Goal: Find specific page/section: Find specific page/section

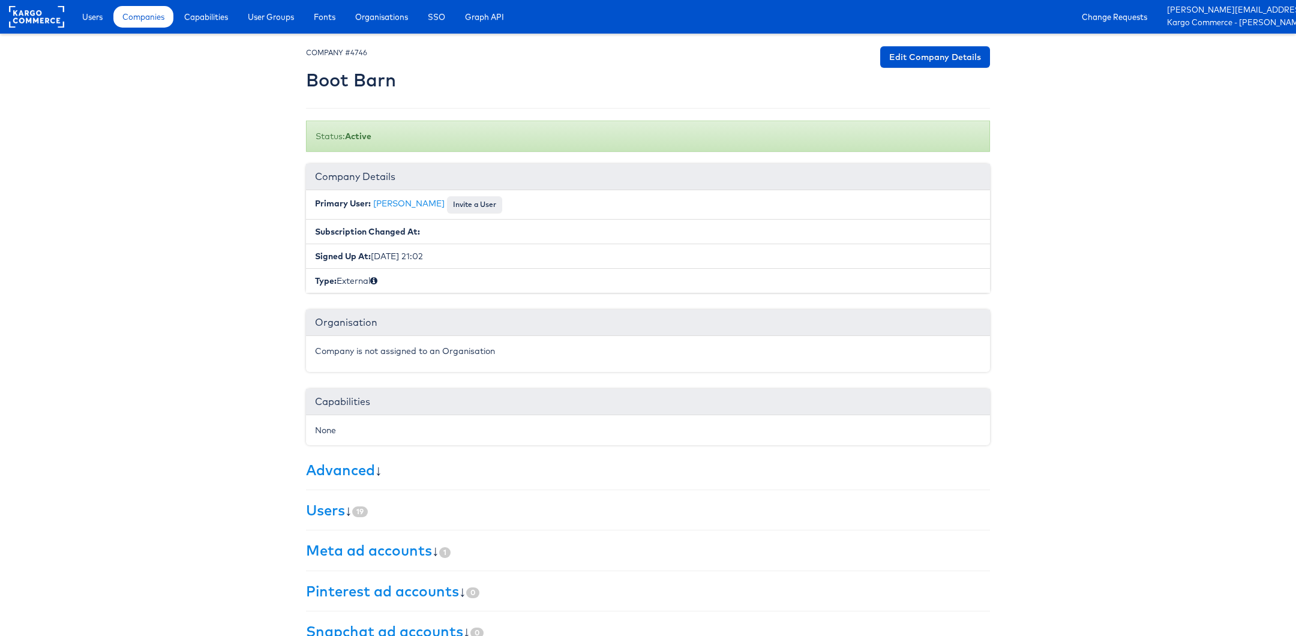
scroll to position [65, 0]
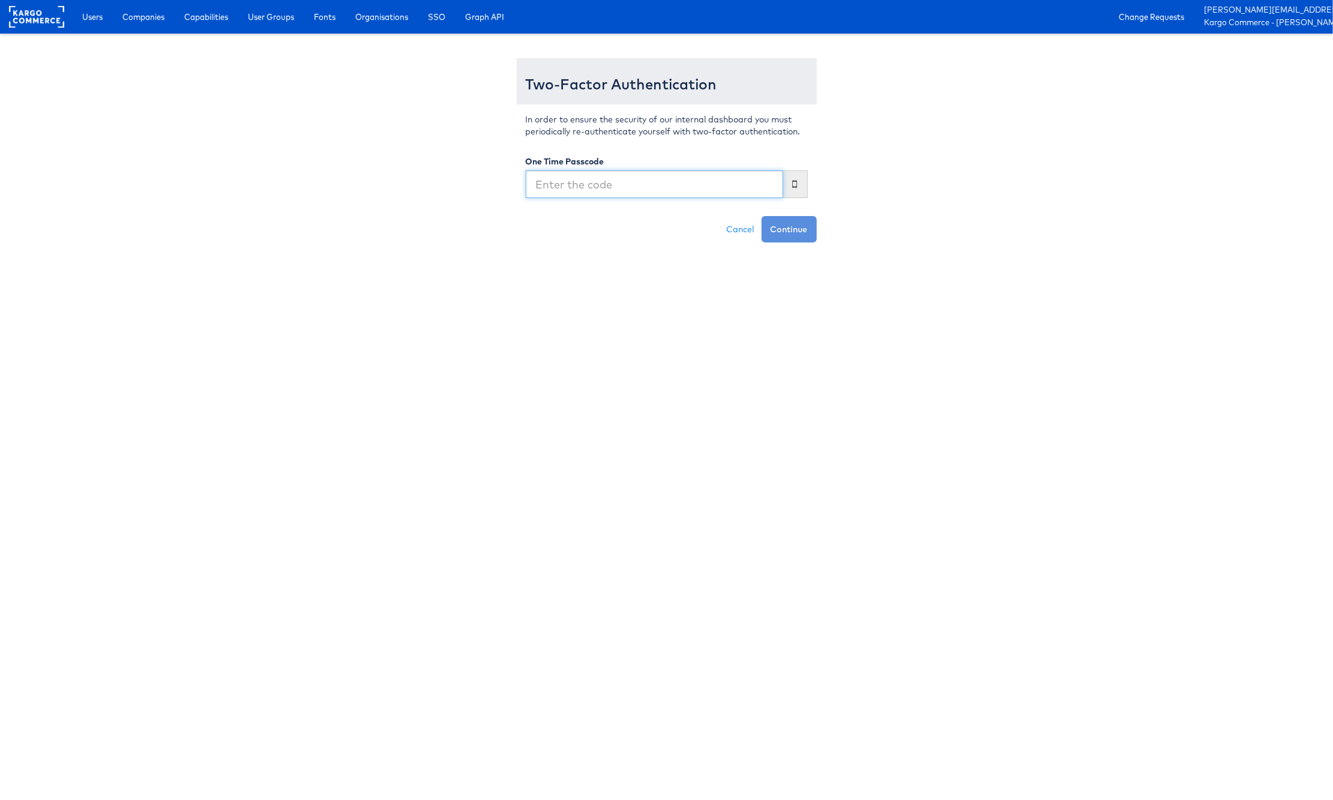
click at [568, 188] on input "text" at bounding box center [654, 184] width 257 height 28
type input "450057"
click at [762, 216] on button "Continue" at bounding box center [789, 229] width 55 height 26
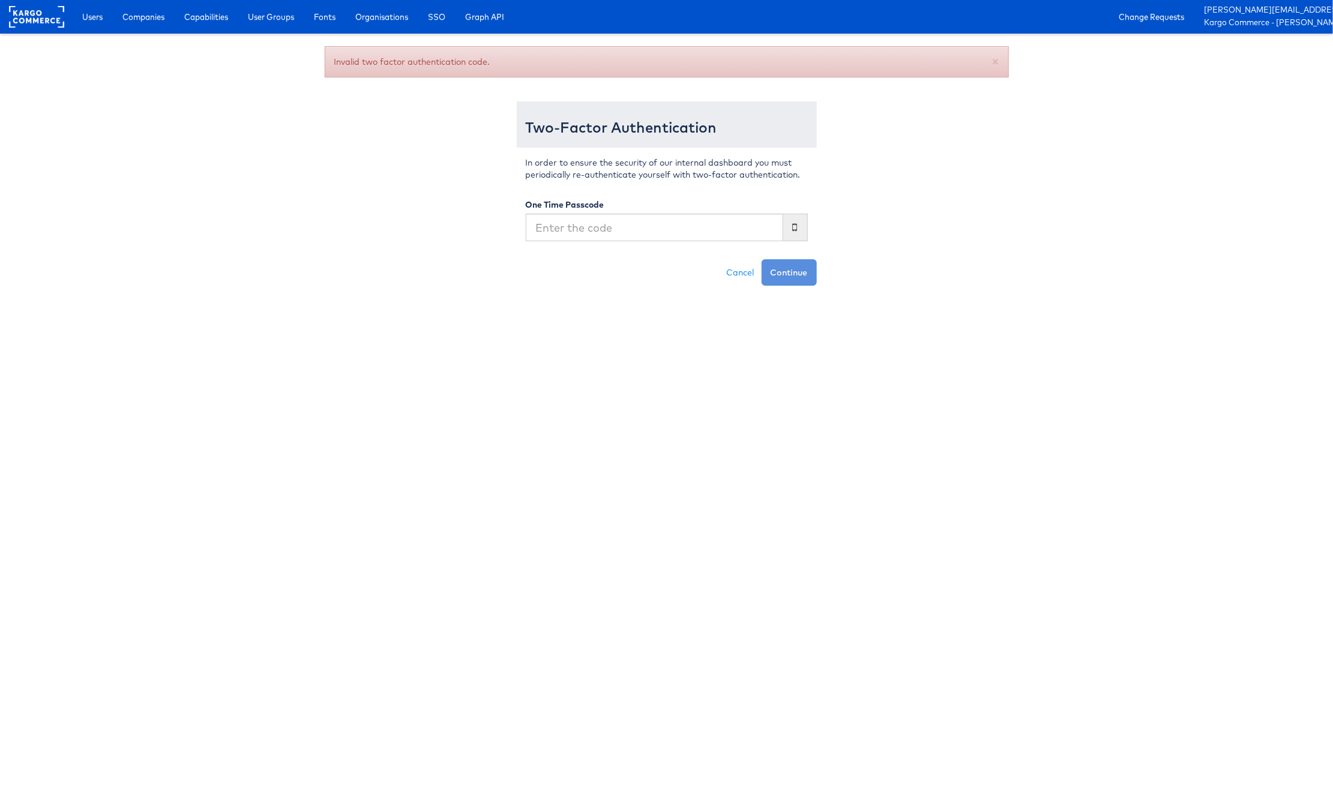
click at [558, 220] on input "text" at bounding box center [654, 228] width 257 height 28
type input "450622"
click at [762, 259] on button "Continue" at bounding box center [789, 272] width 55 height 26
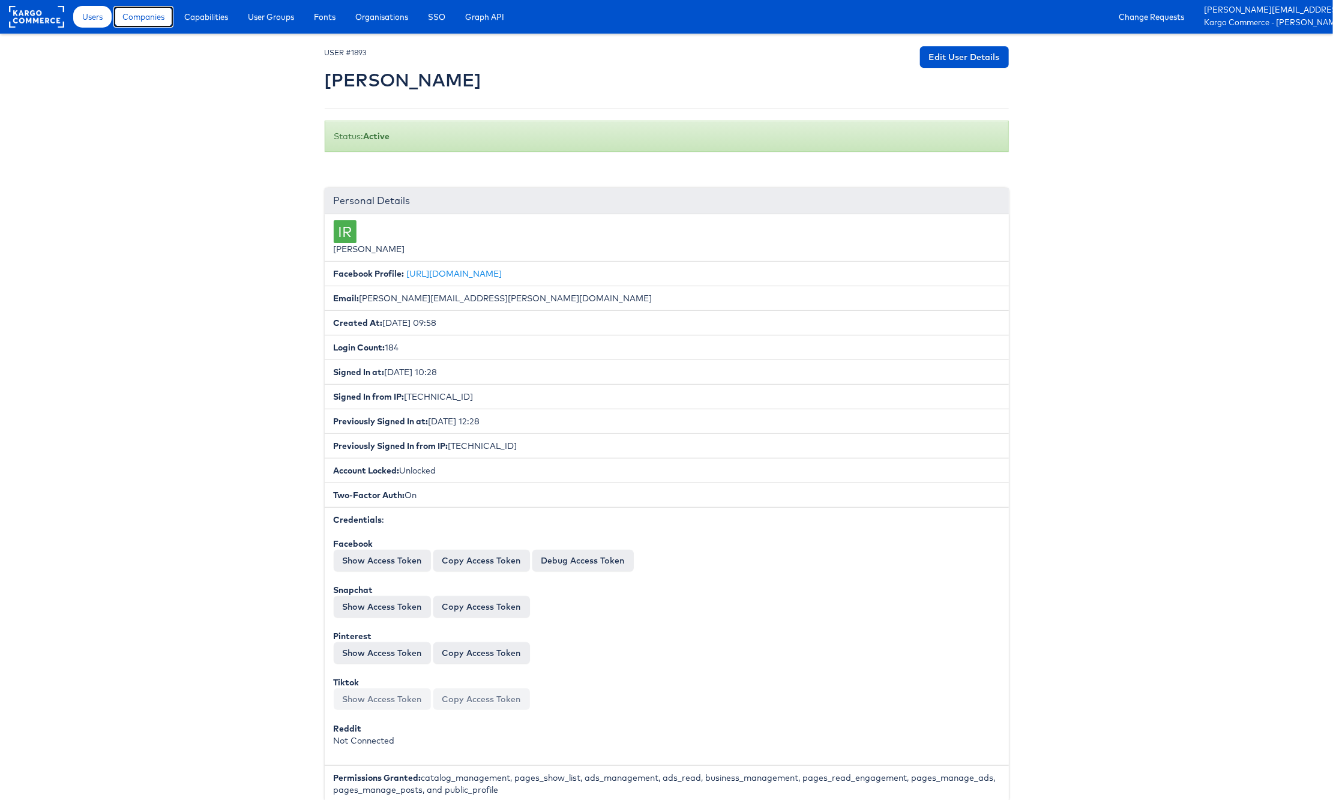
click at [149, 12] on span "Companies" at bounding box center [143, 17] width 42 height 12
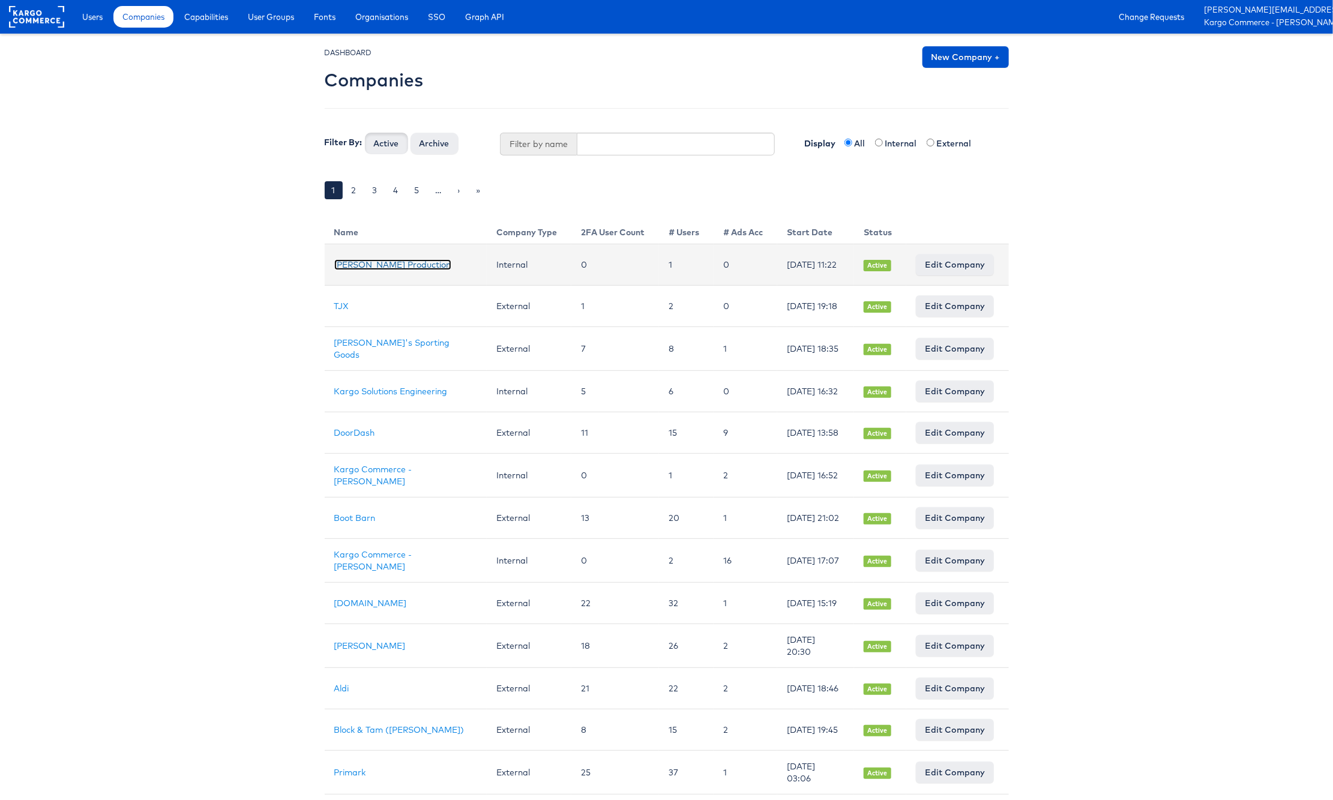
click at [401, 264] on link "Julie Shanahan Production" at bounding box center [392, 264] width 117 height 11
